Goal: Information Seeking & Learning: Learn about a topic

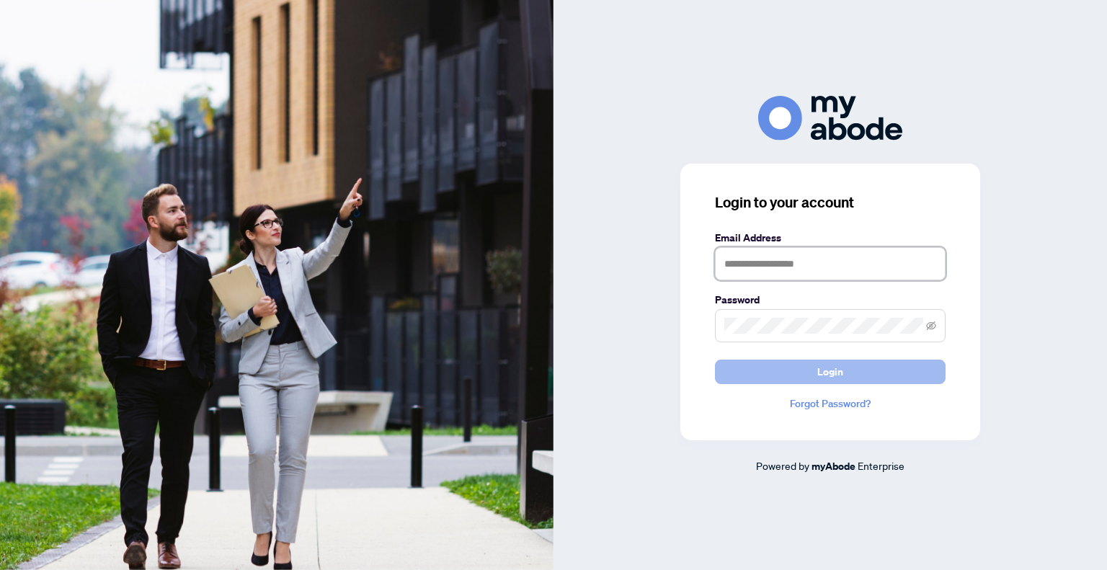
type input "**********"
click at [825, 371] on span "Login" at bounding box center [830, 371] width 26 height 23
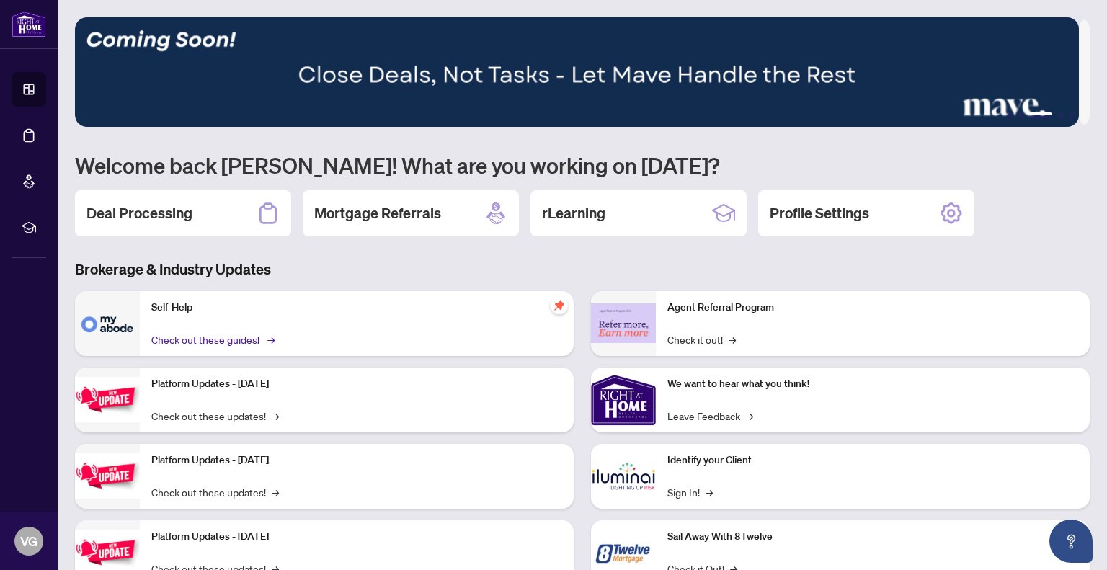
click at [219, 336] on link "Check out these guides! →" at bounding box center [211, 339] width 121 height 16
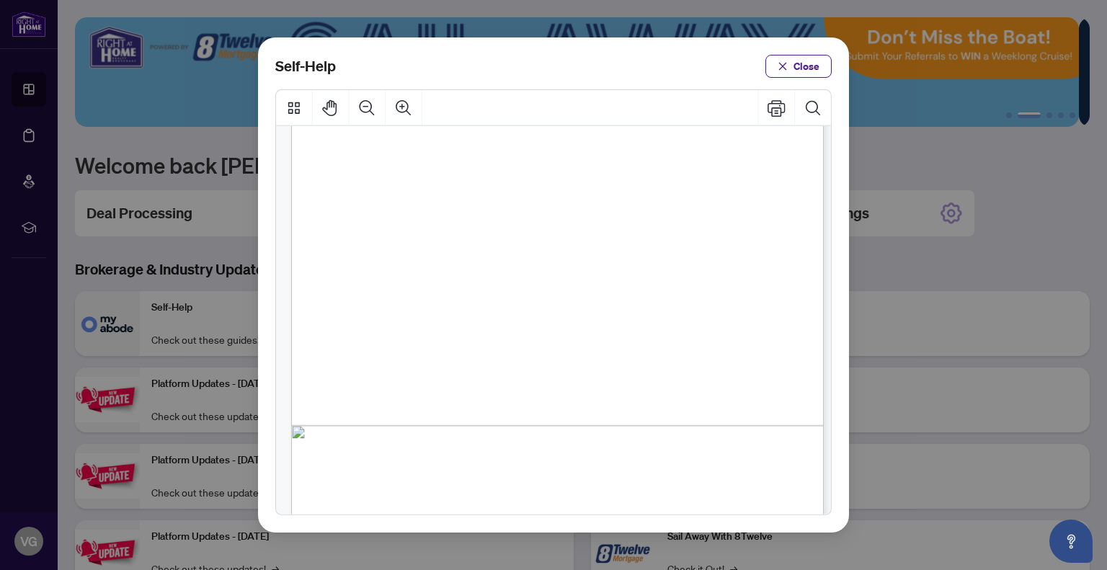
scroll to position [281, 0]
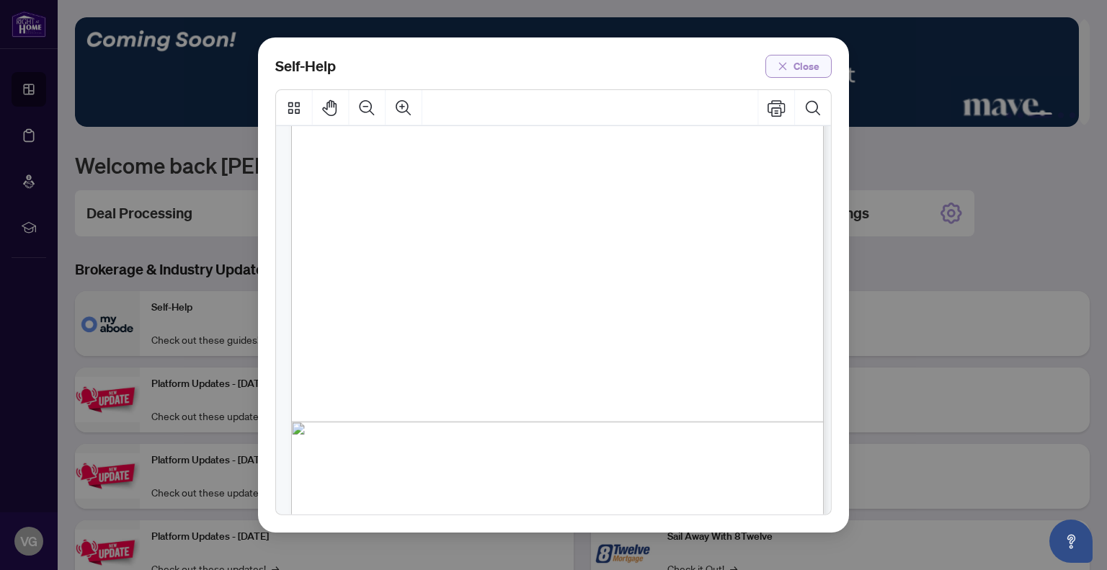
click at [802, 66] on span "Close" at bounding box center [806, 66] width 26 height 23
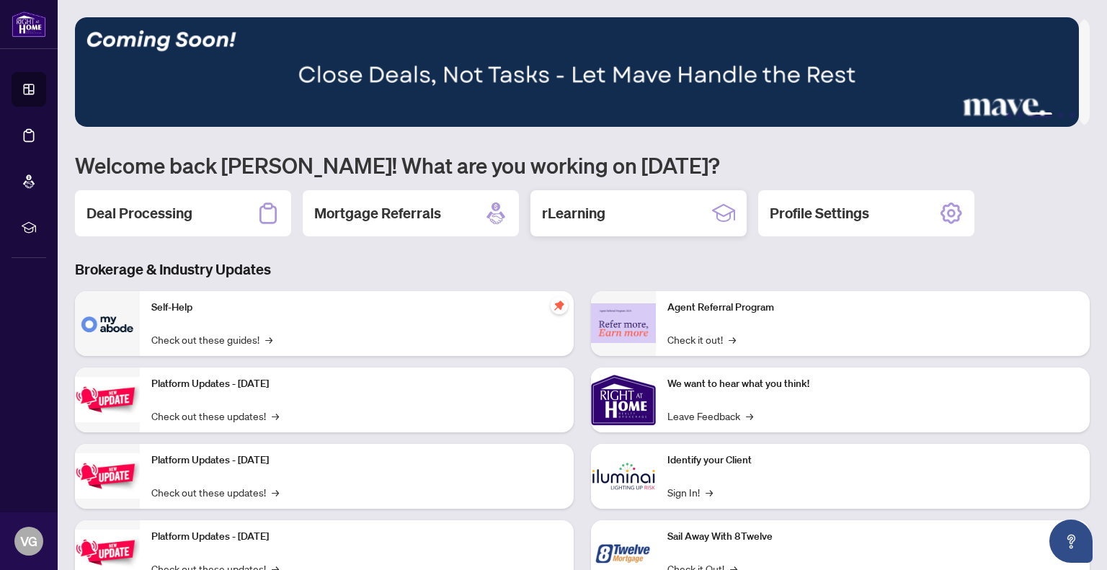
click at [594, 213] on h2 "rLearning" at bounding box center [573, 213] width 63 height 20
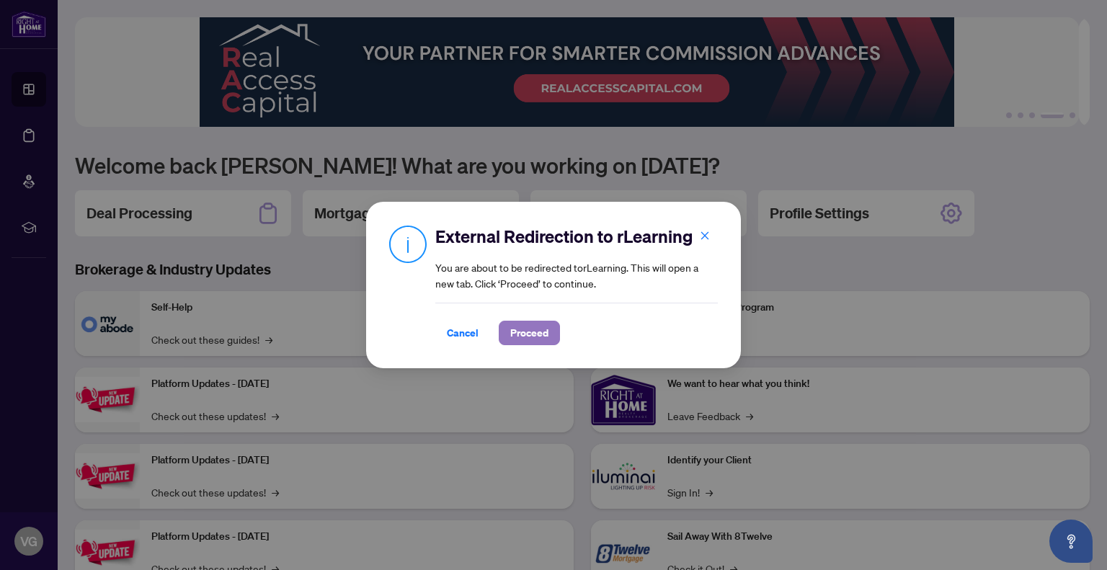
click at [529, 331] on span "Proceed" at bounding box center [529, 332] width 38 height 23
